Goal: Information Seeking & Learning: Learn about a topic

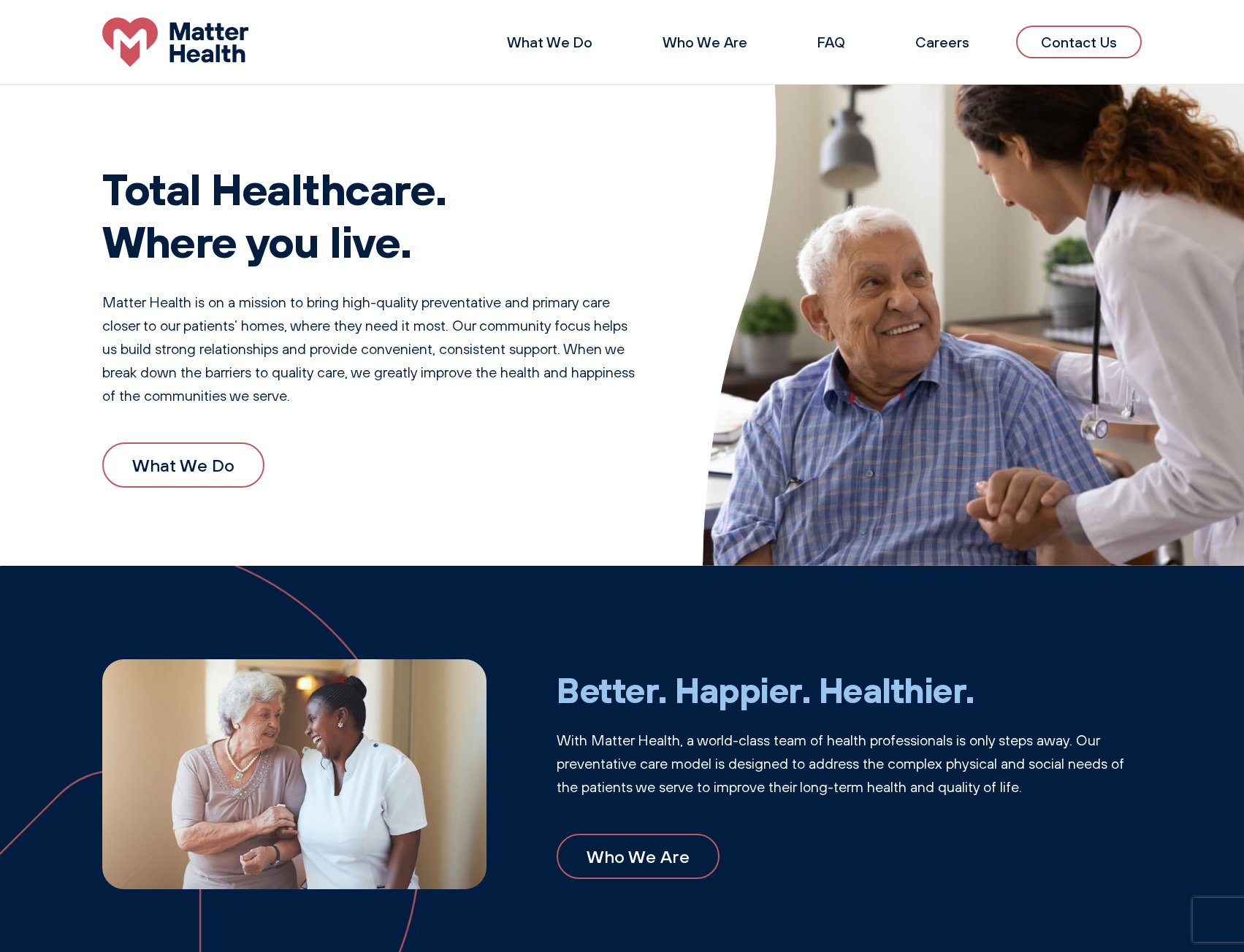
scroll to position [146, 0]
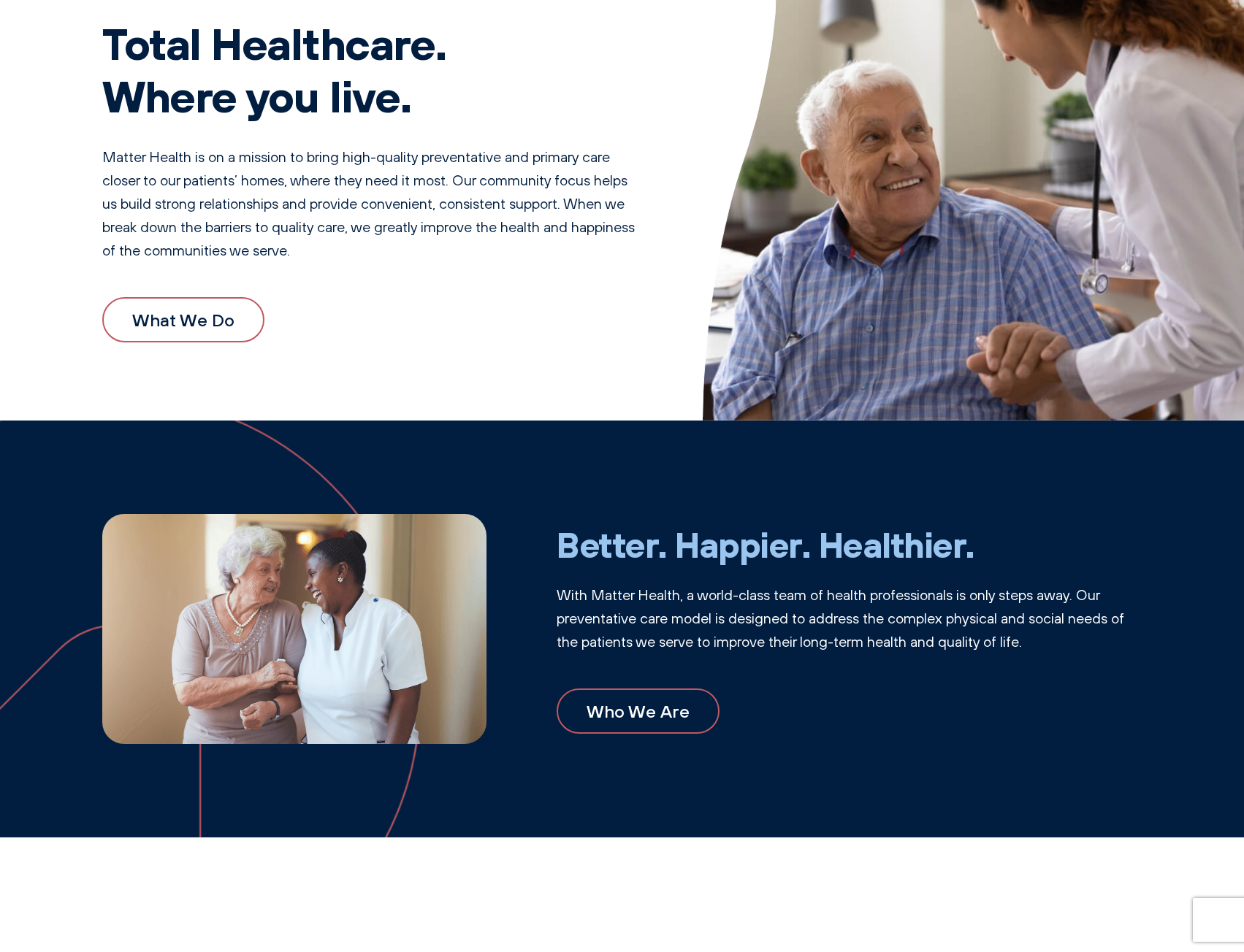
click at [180, 325] on link "What We Do" at bounding box center [183, 320] width 162 height 45
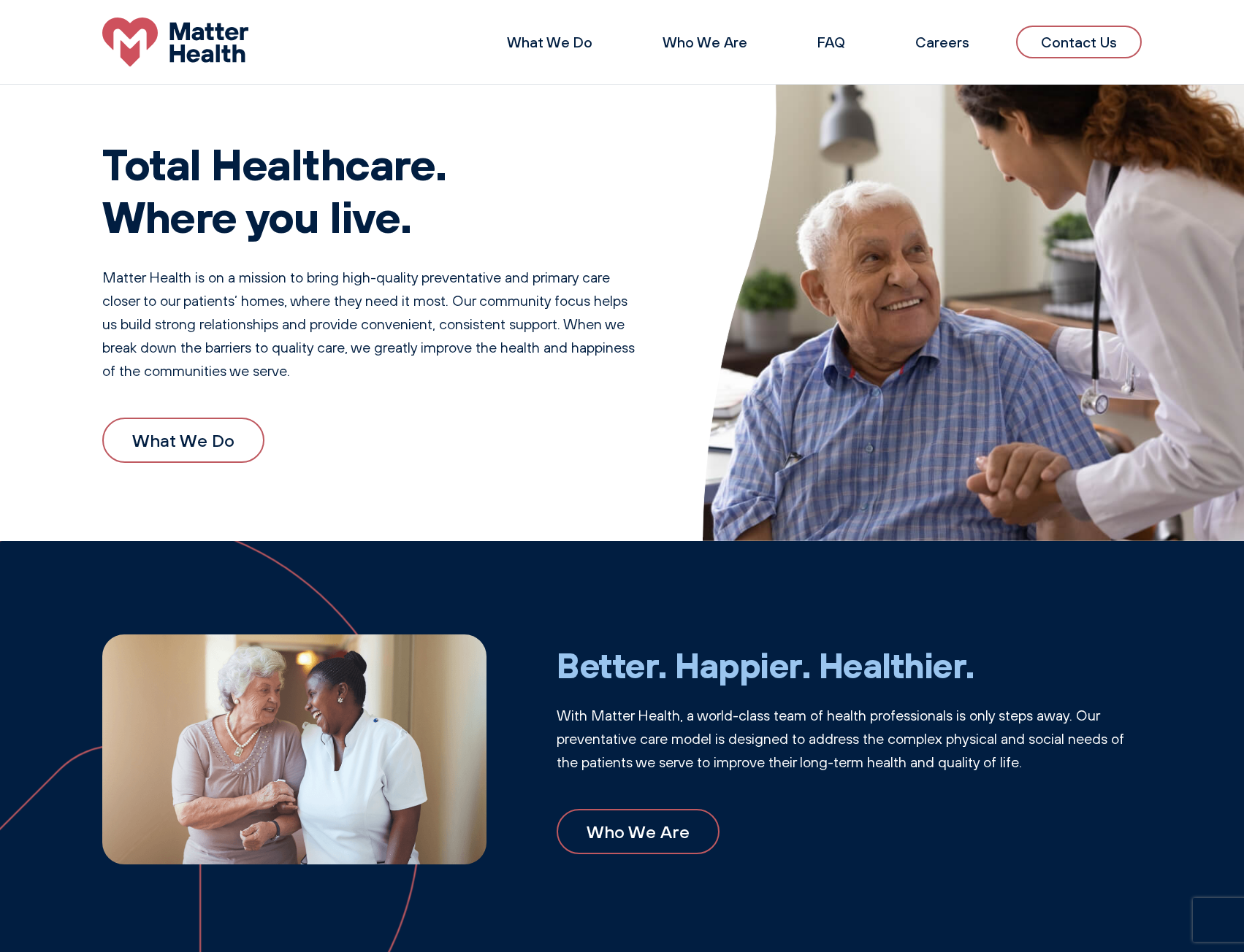
scroll to position [0, 0]
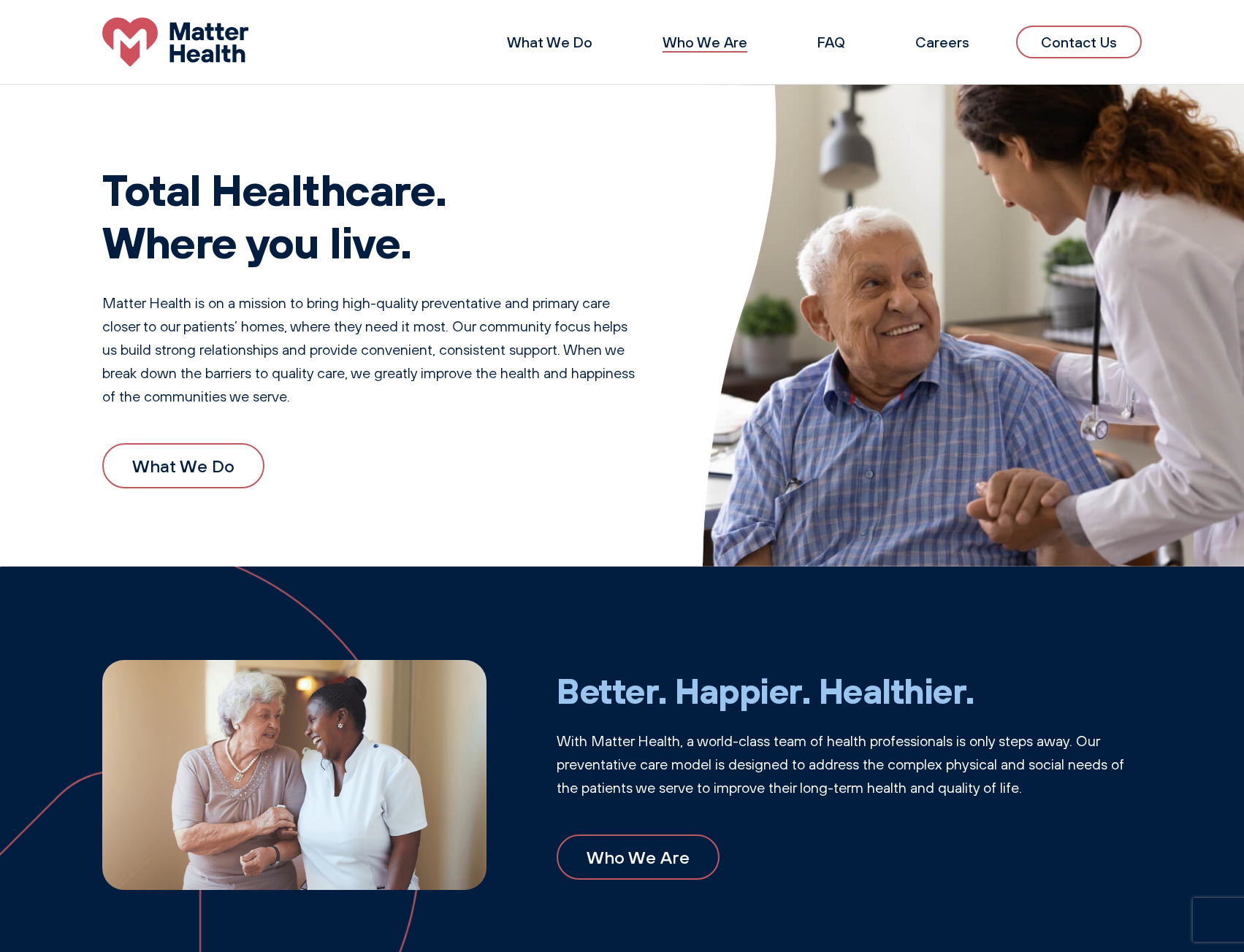
click at [692, 41] on link "Who We Are" at bounding box center [705, 42] width 85 height 18
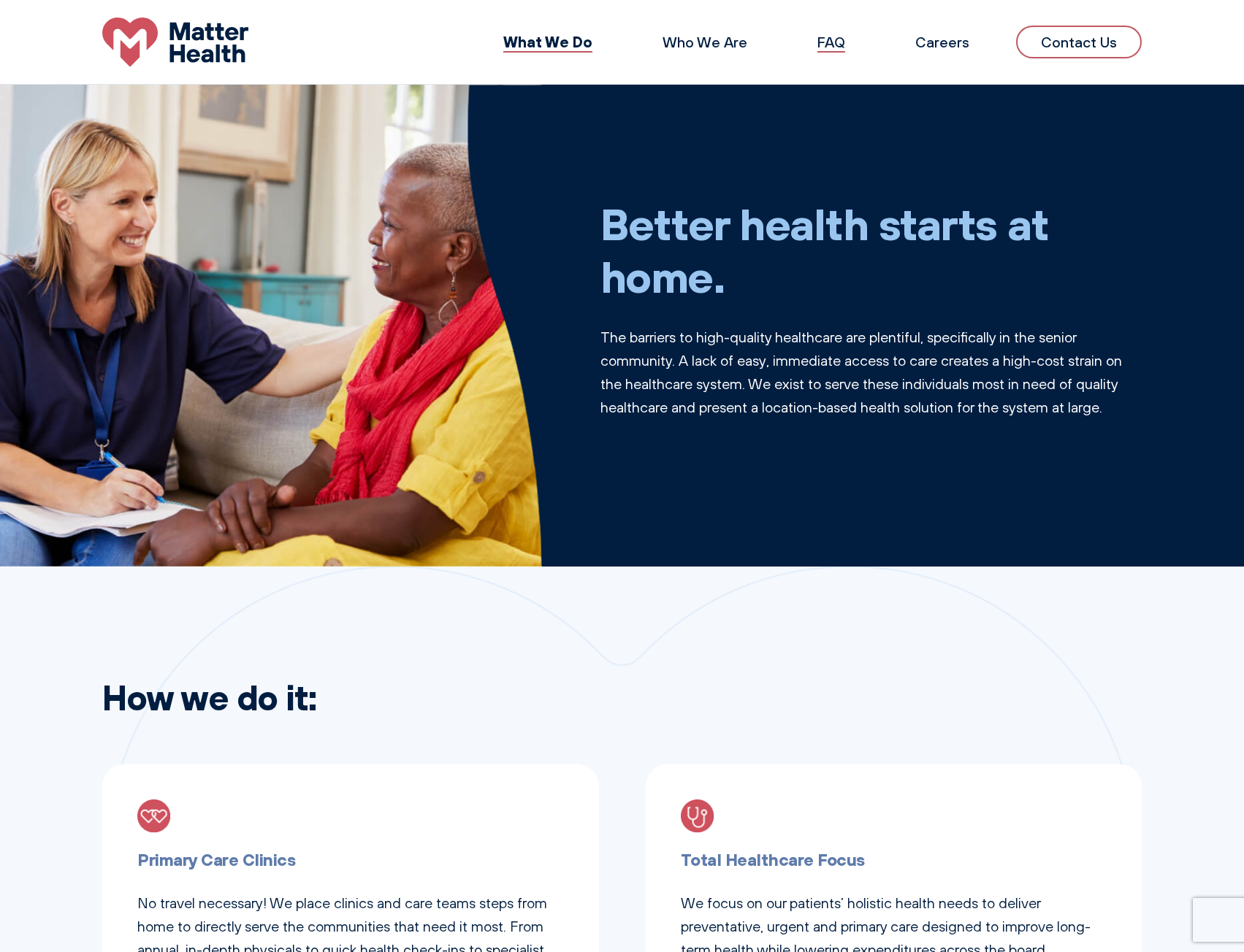
click at [833, 46] on link "FAQ" at bounding box center [832, 42] width 28 height 18
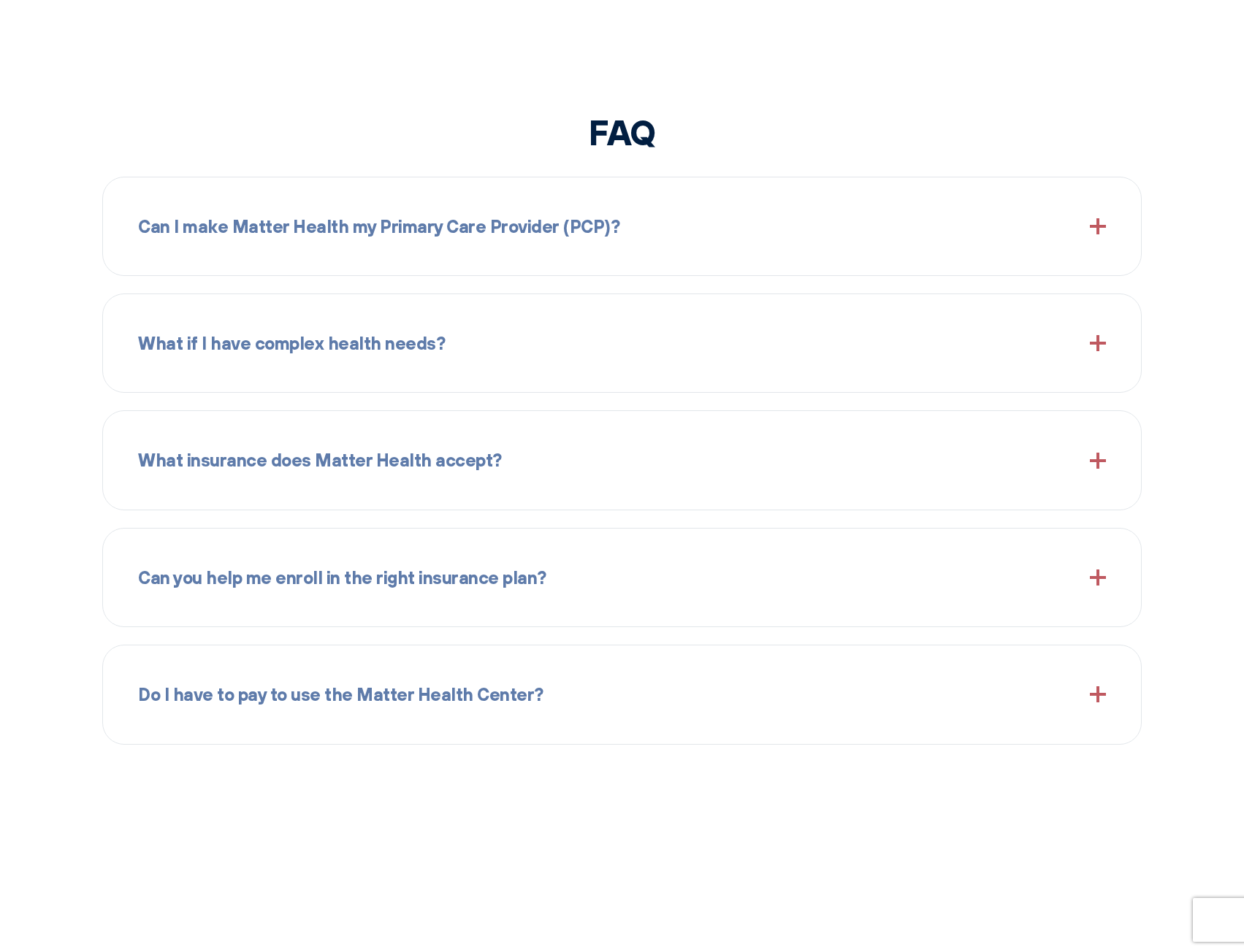
scroll to position [1607, 0]
click at [1101, 224] on span at bounding box center [1098, 225] width 16 height 16
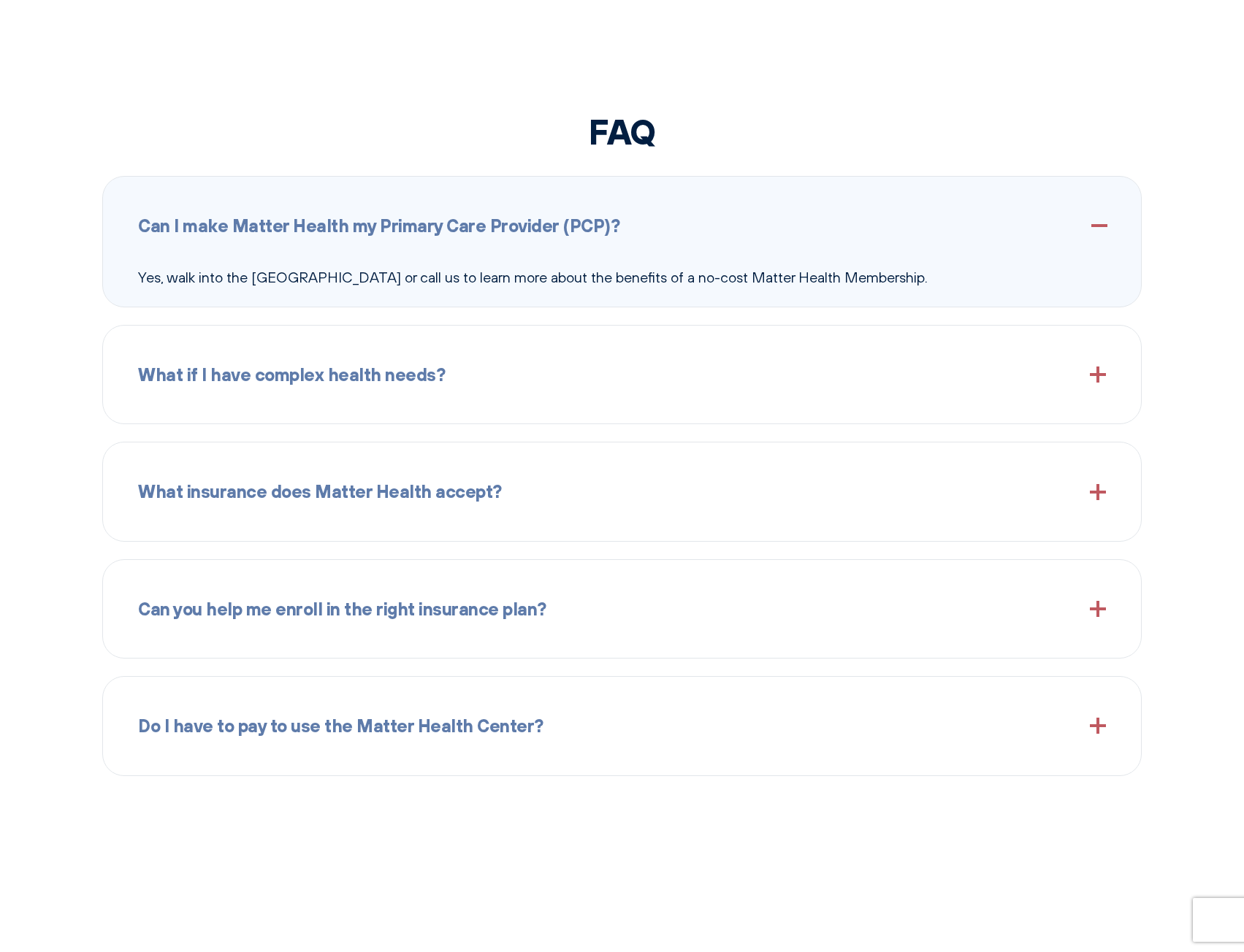
click at [1092, 379] on span at bounding box center [1098, 375] width 16 height 16
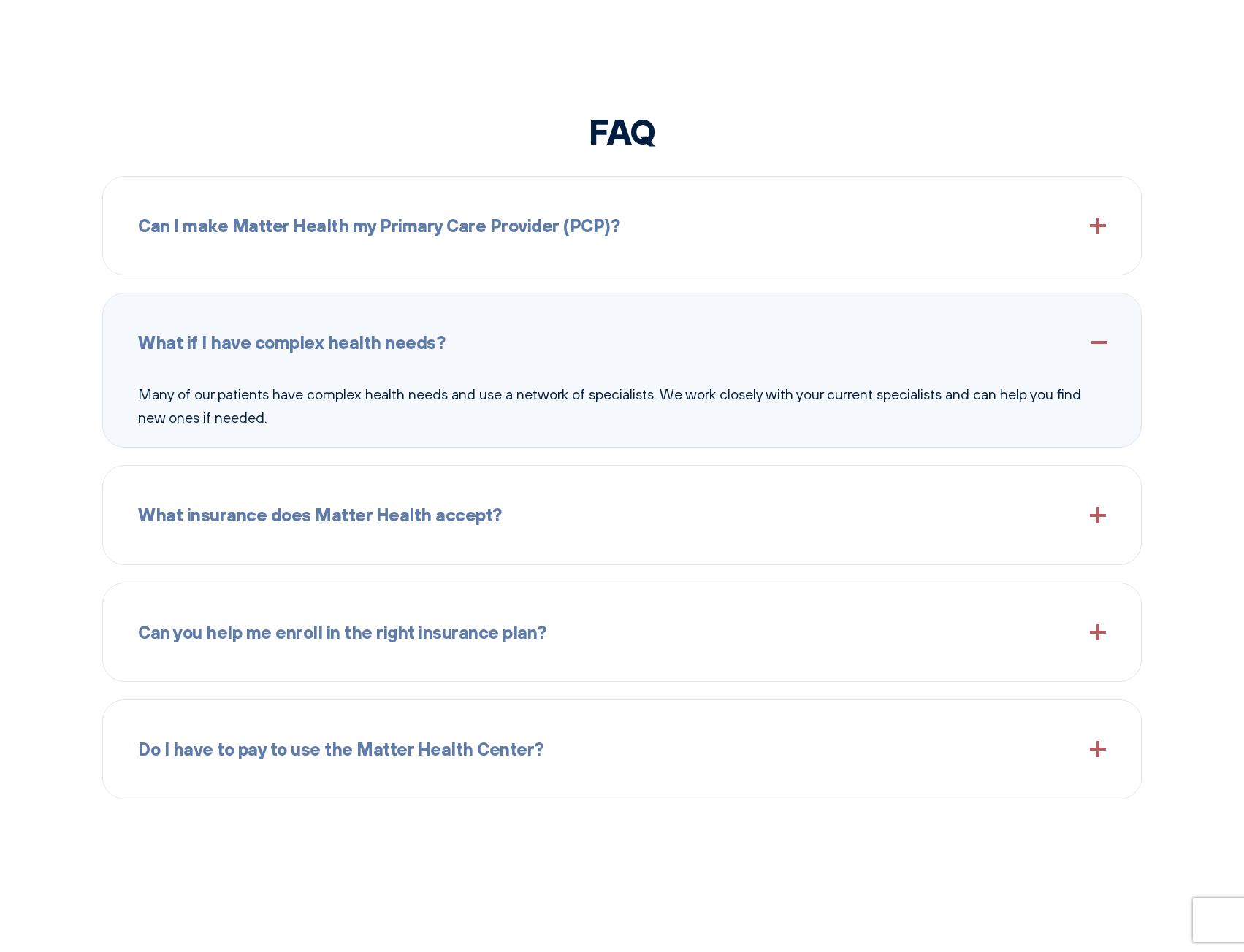
click at [1095, 516] on span at bounding box center [1098, 515] width 16 height 16
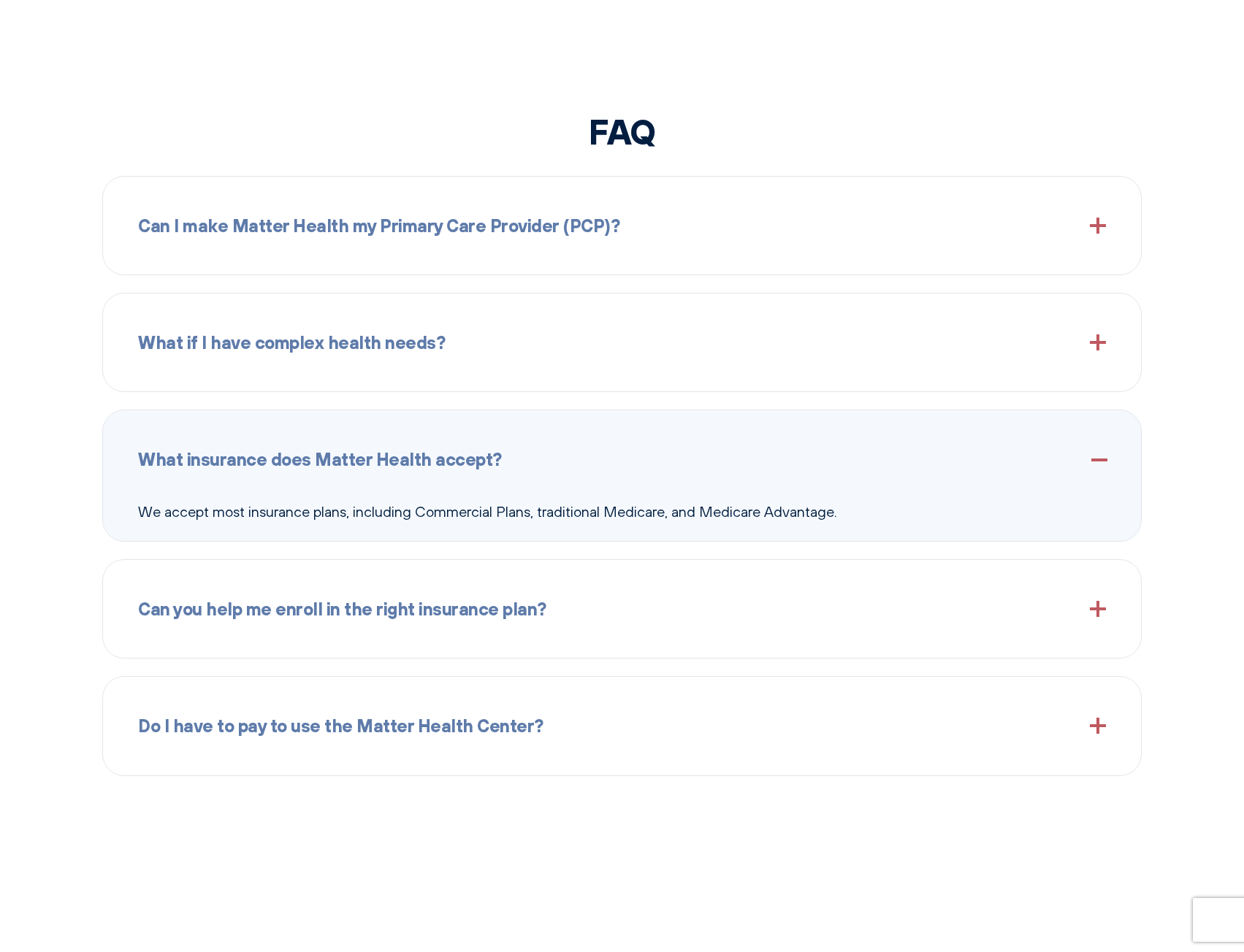
click at [1099, 720] on span at bounding box center [1098, 726] width 16 height 16
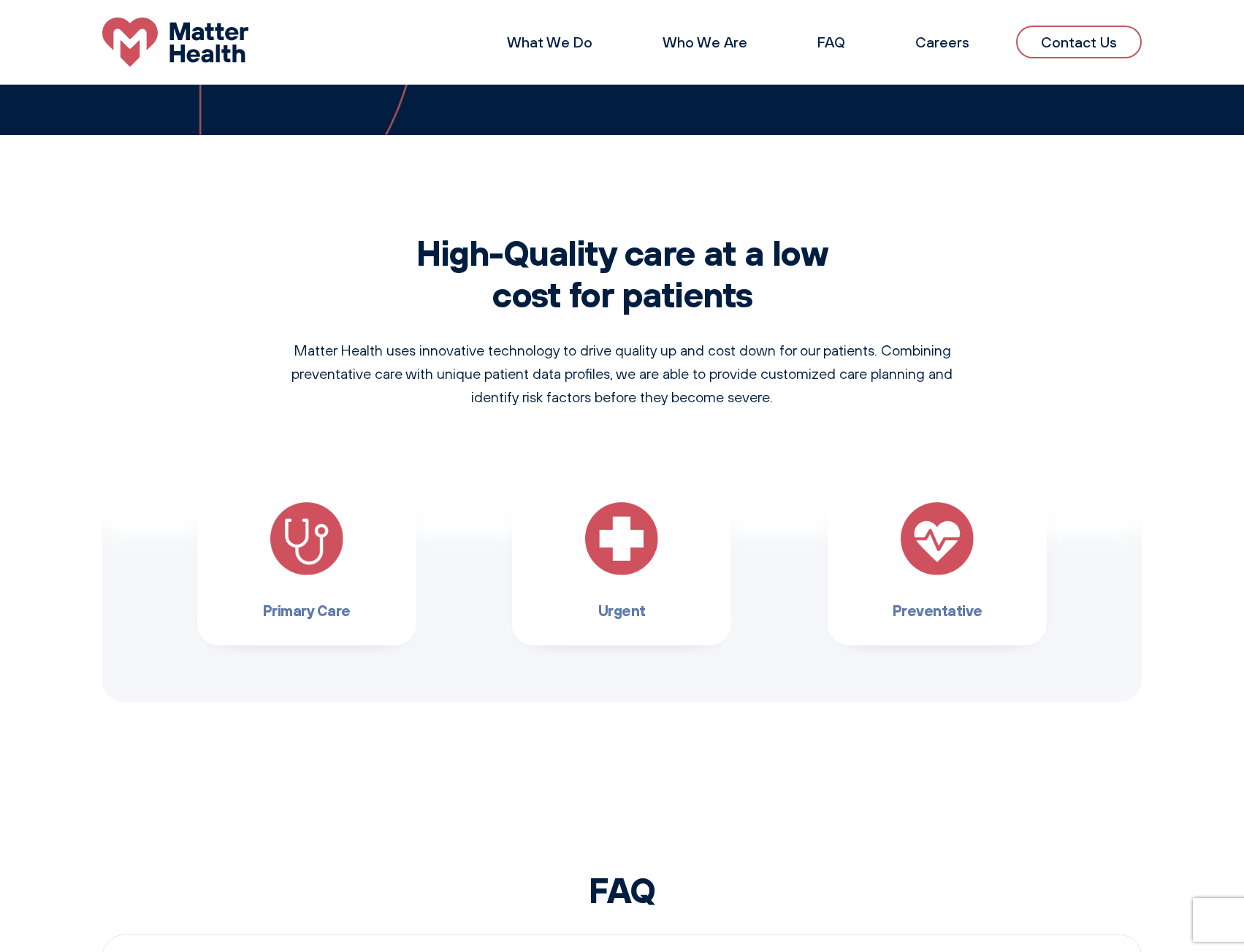
scroll to position [804, 0]
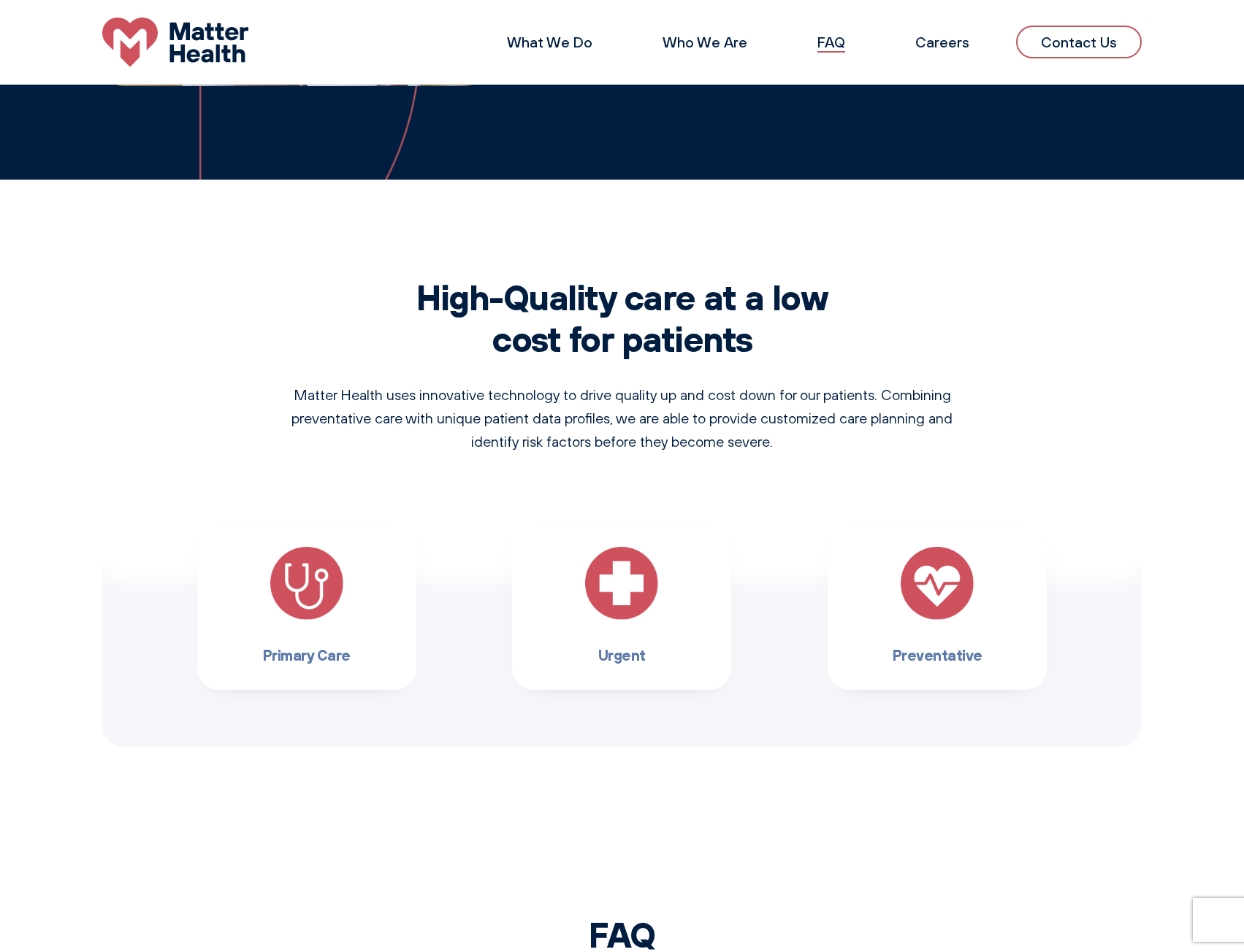
click at [824, 45] on link "FAQ" at bounding box center [832, 42] width 28 height 18
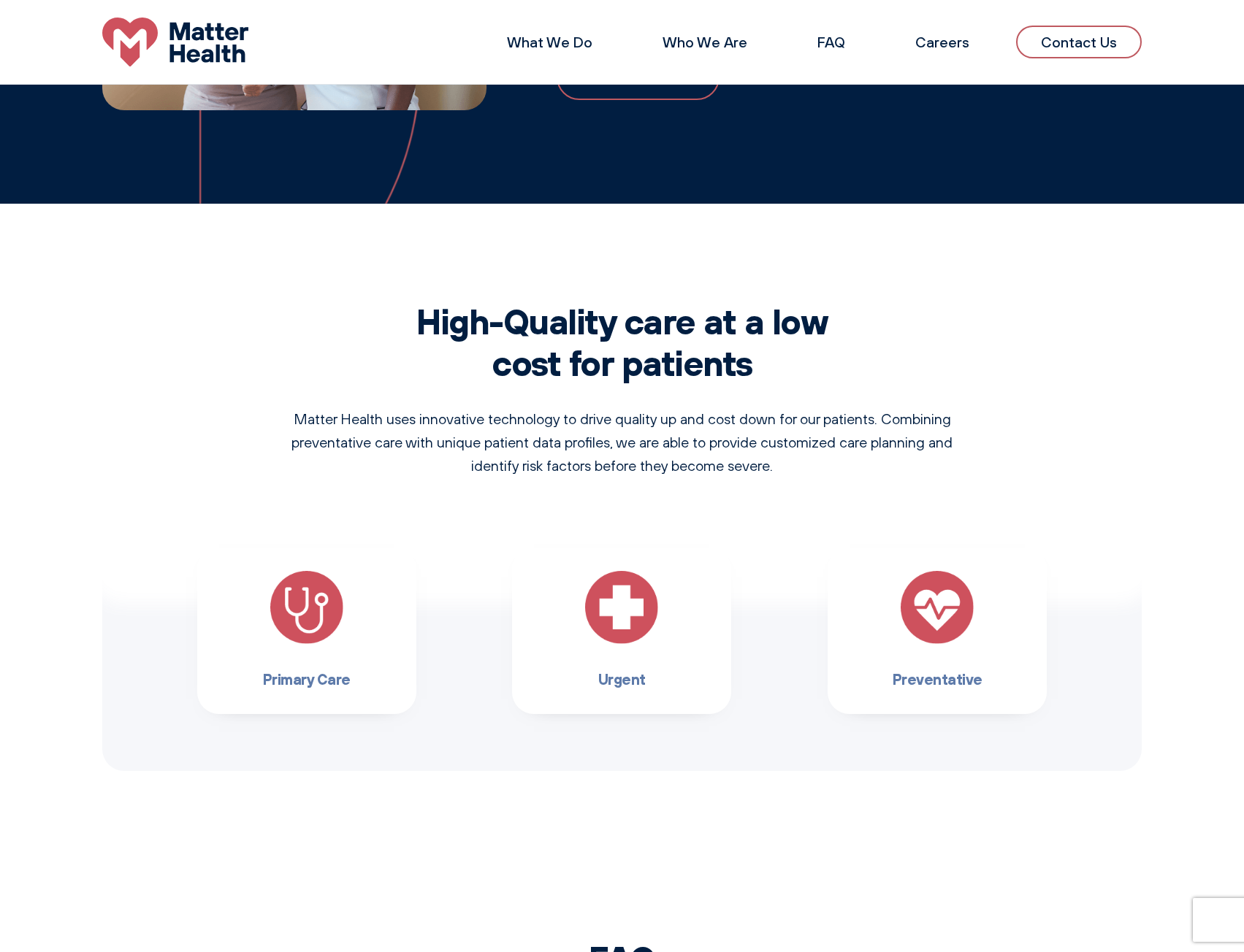
scroll to position [732, 0]
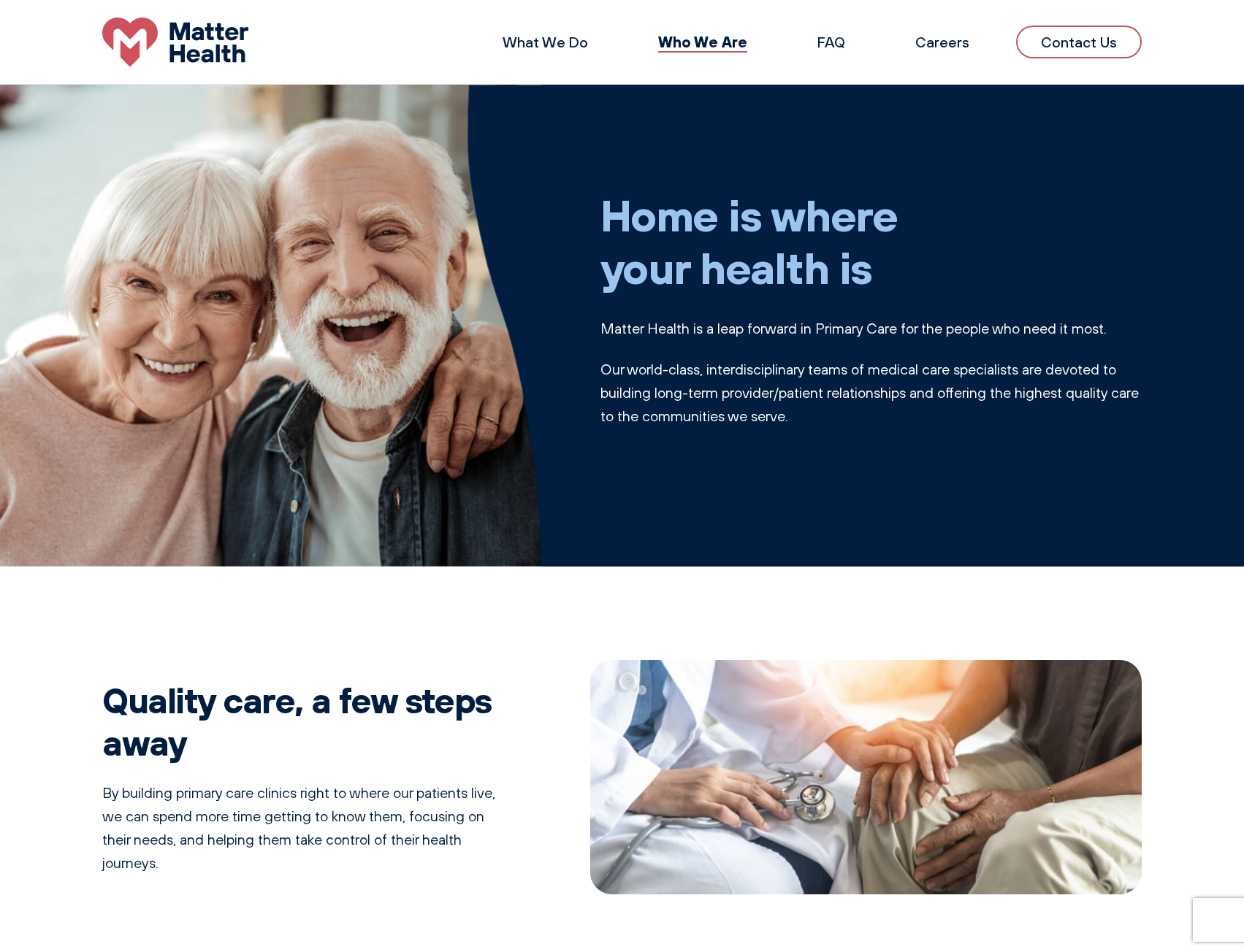
click at [1067, 44] on link "Contact Us" at bounding box center [1079, 42] width 126 height 33
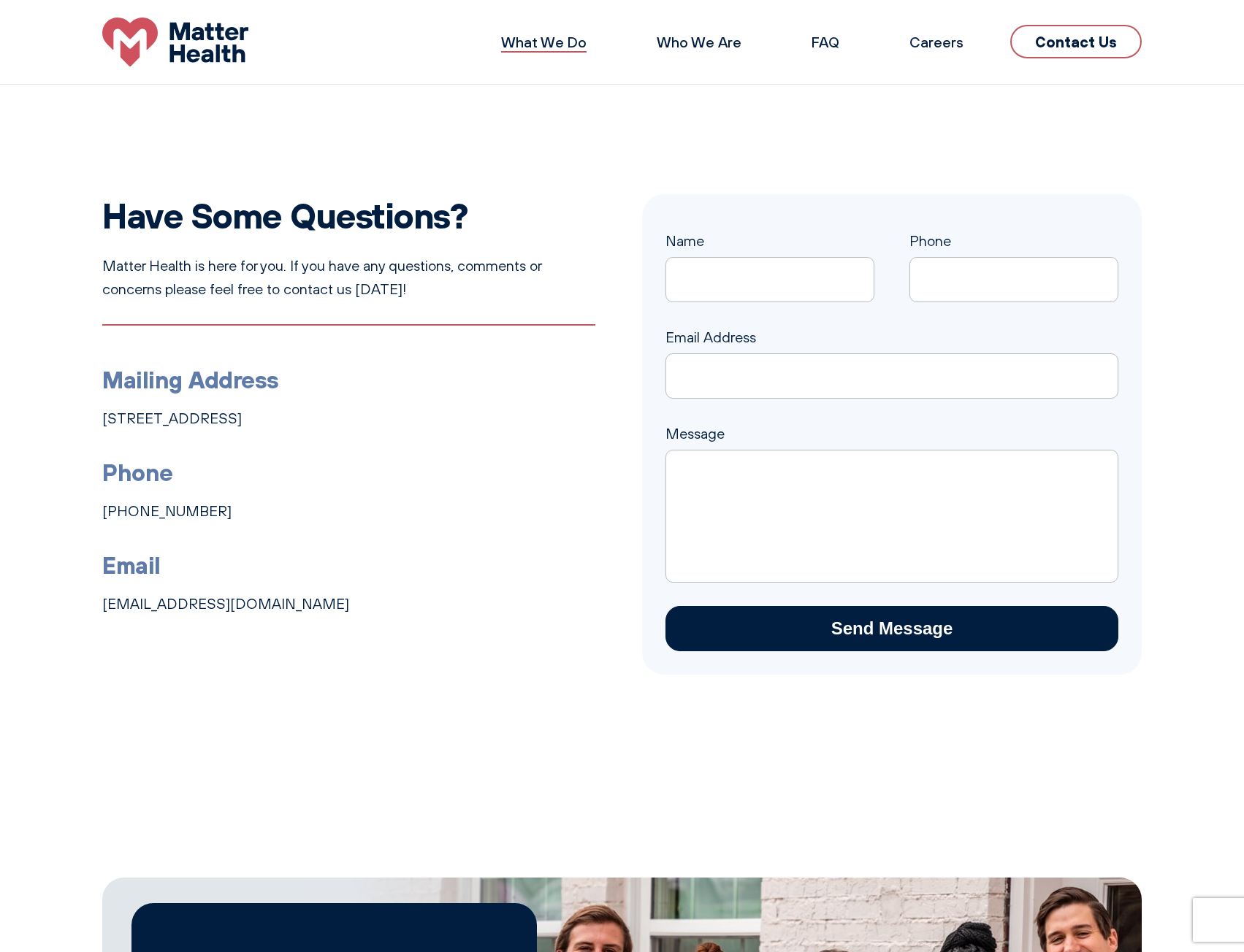
click at [555, 39] on link "What We Do" at bounding box center [544, 42] width 85 height 18
